Goal: Check status

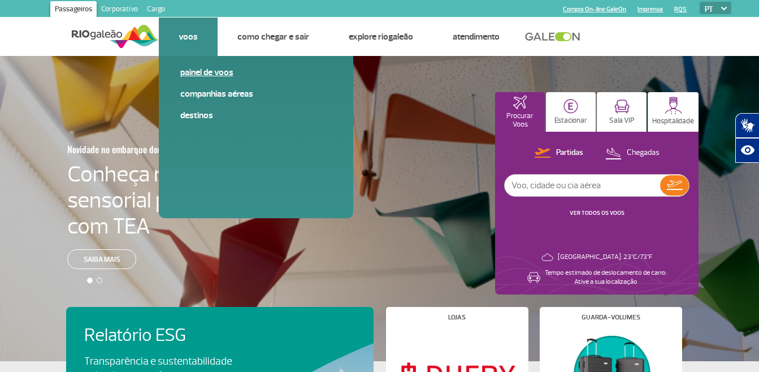
click at [209, 75] on link "Painel de voos" at bounding box center [255, 72] width 151 height 12
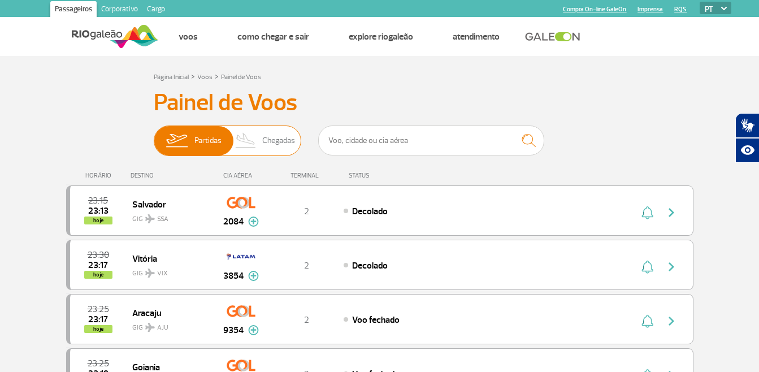
click at [268, 142] on span "Chegadas" at bounding box center [278, 140] width 33 height 29
click at [154, 135] on input "Partidas Chegadas" at bounding box center [154, 135] width 0 height 0
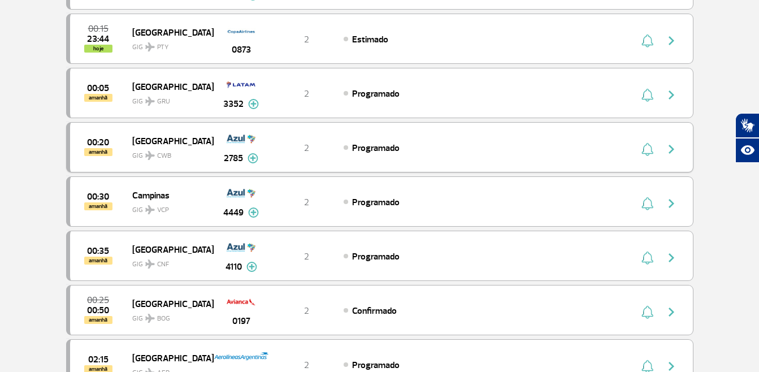
scroll to position [57, 0]
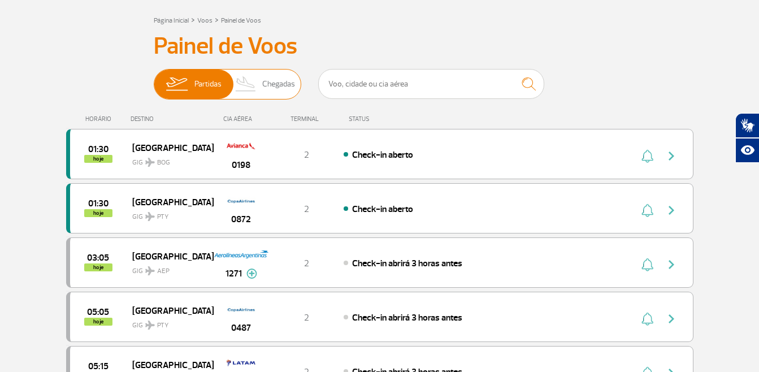
click at [270, 77] on span "Chegadas" at bounding box center [278, 84] width 33 height 29
click at [154, 79] on input "Partidas Chegadas" at bounding box center [154, 79] width 0 height 0
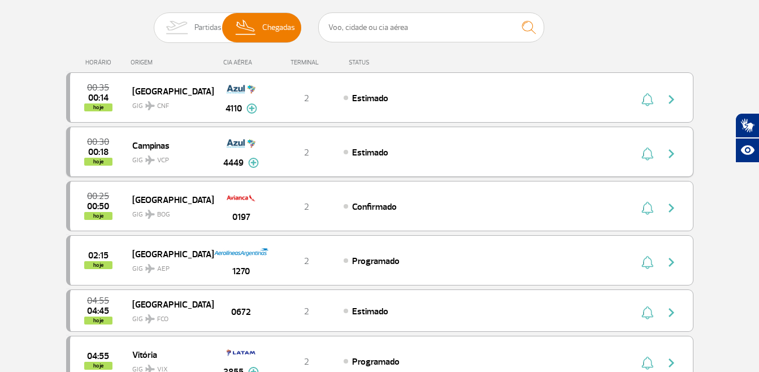
scroll to position [170, 0]
